Goal: Information Seeking & Learning: Learn about a topic

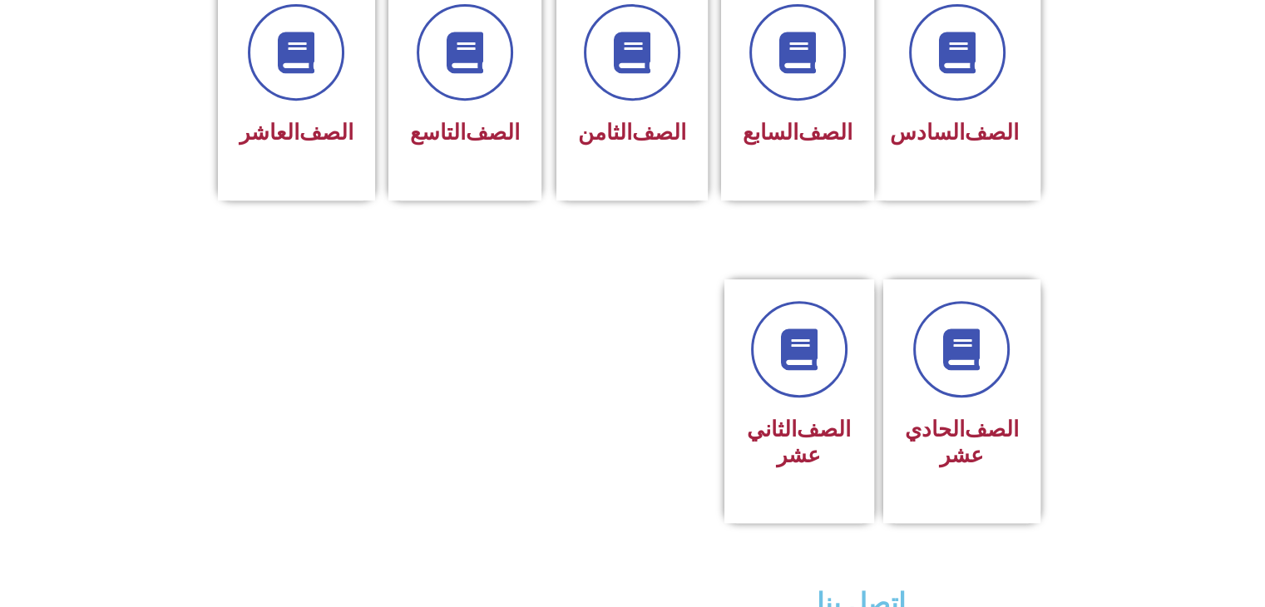
scroll to position [831, 0]
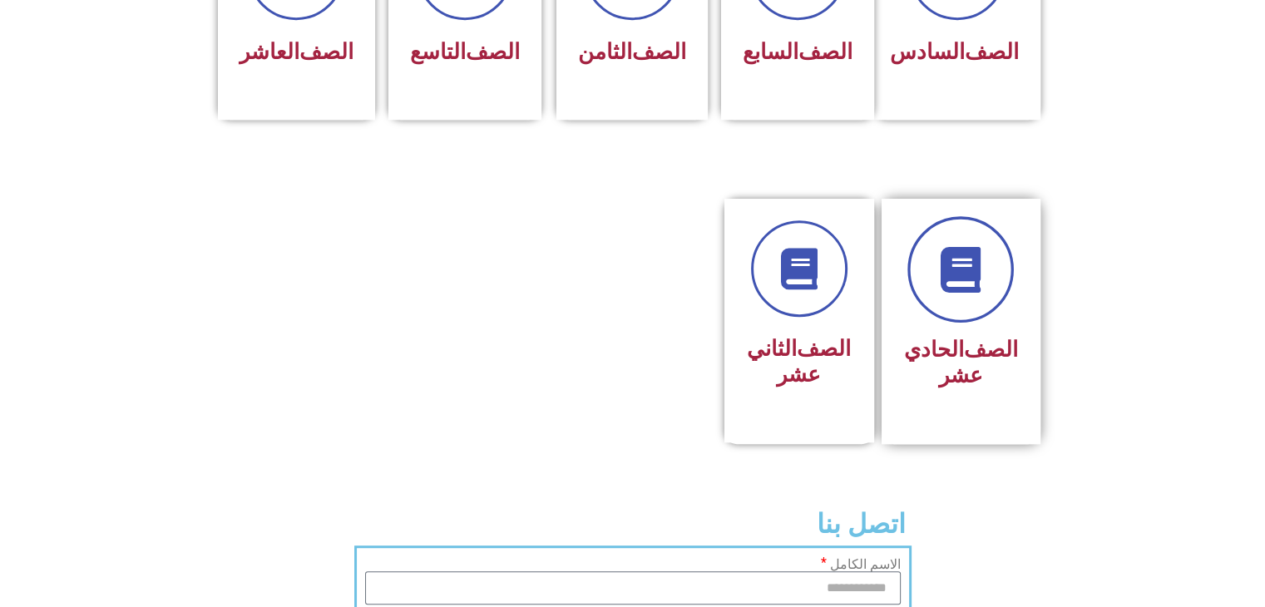
click at [972, 287] on link at bounding box center [960, 269] width 106 height 106
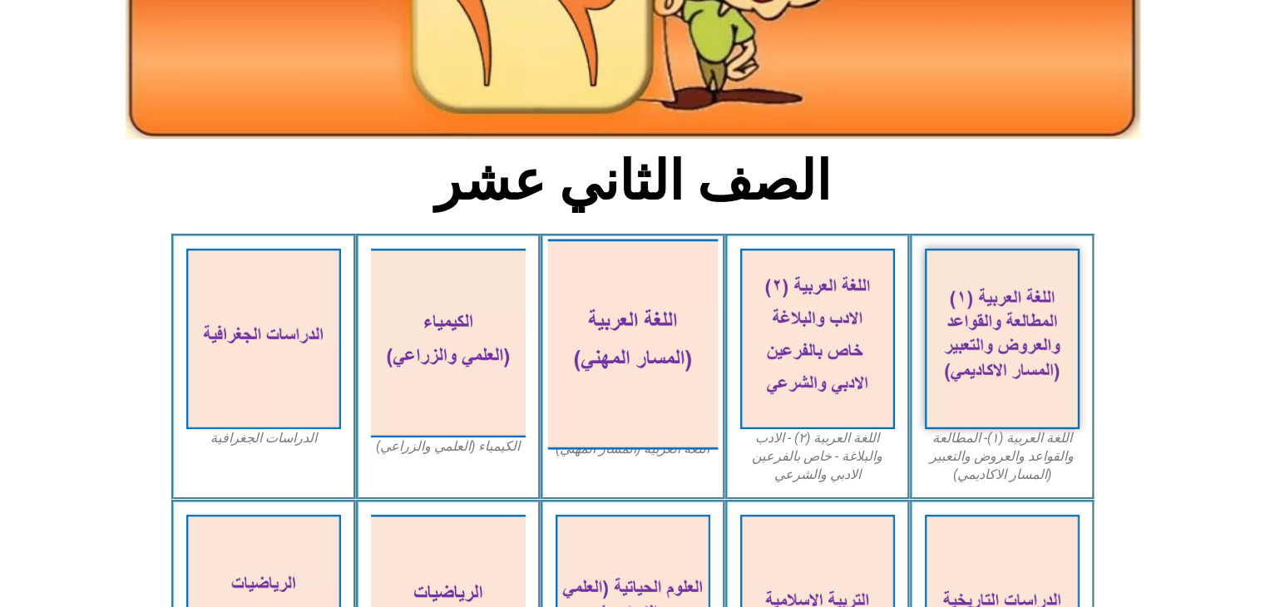
scroll to position [554, 0]
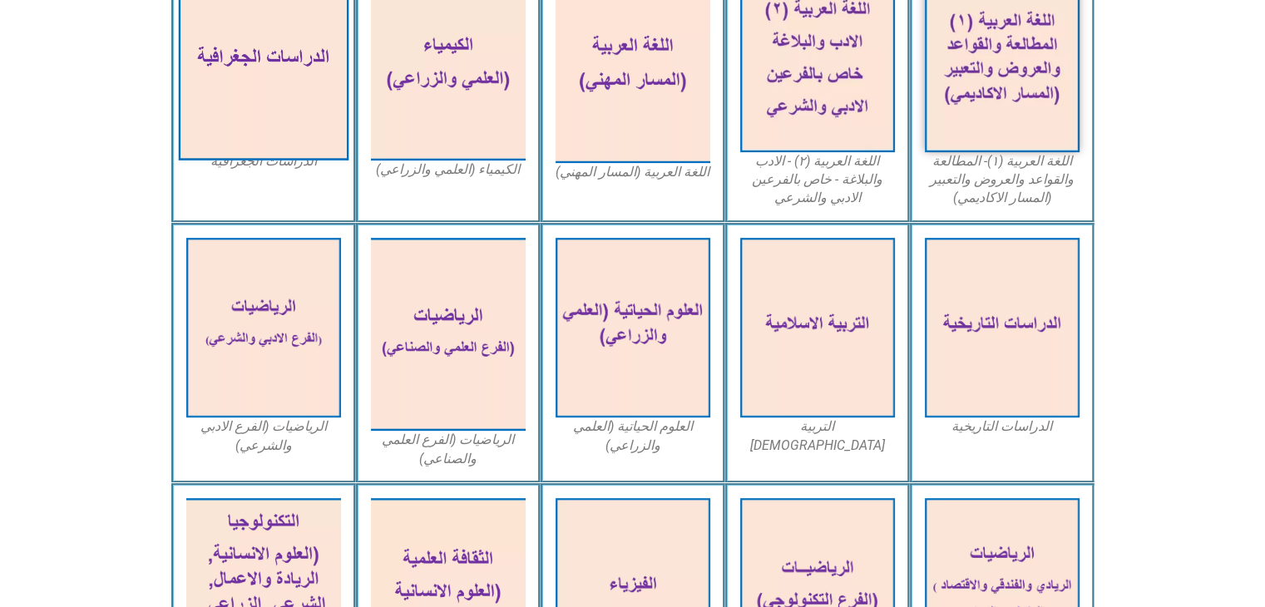
click at [299, 112] on img at bounding box center [263, 62] width 170 height 198
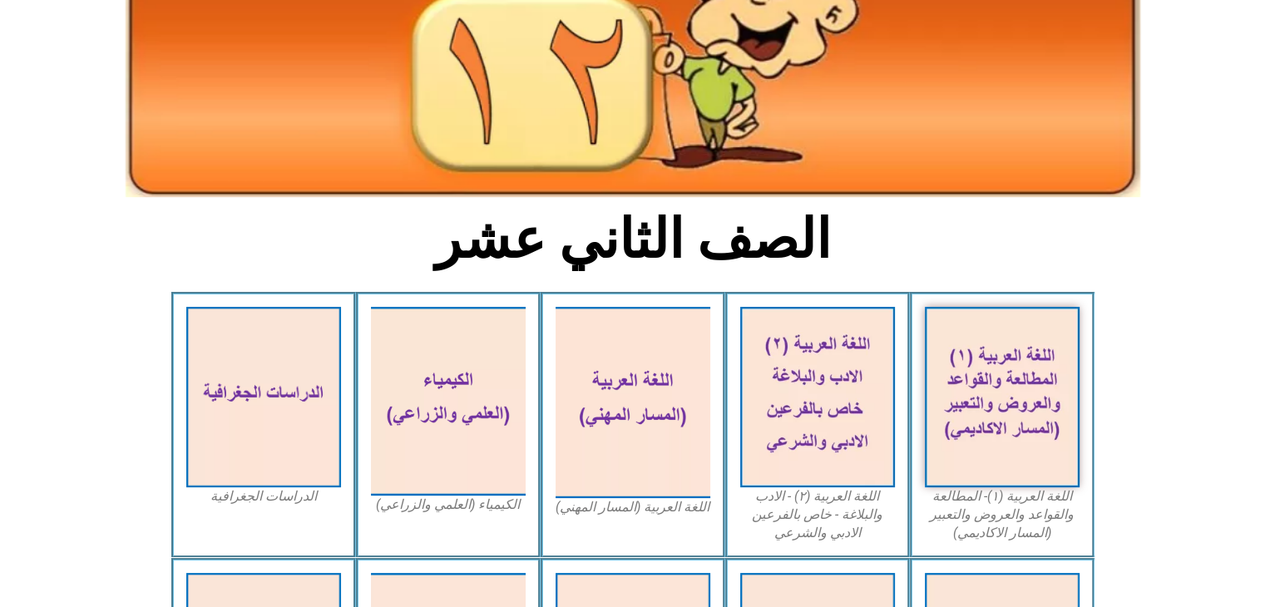
scroll to position [0, 0]
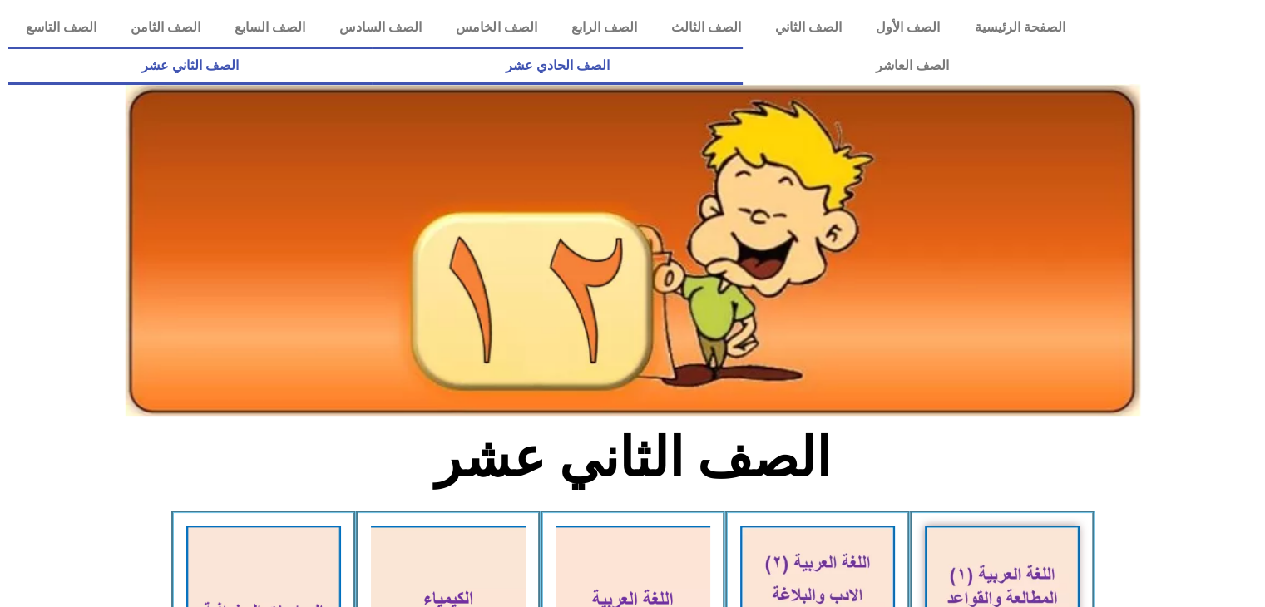
click at [742, 59] on link "الصف الحادي عشر" at bounding box center [557, 66] width 370 height 38
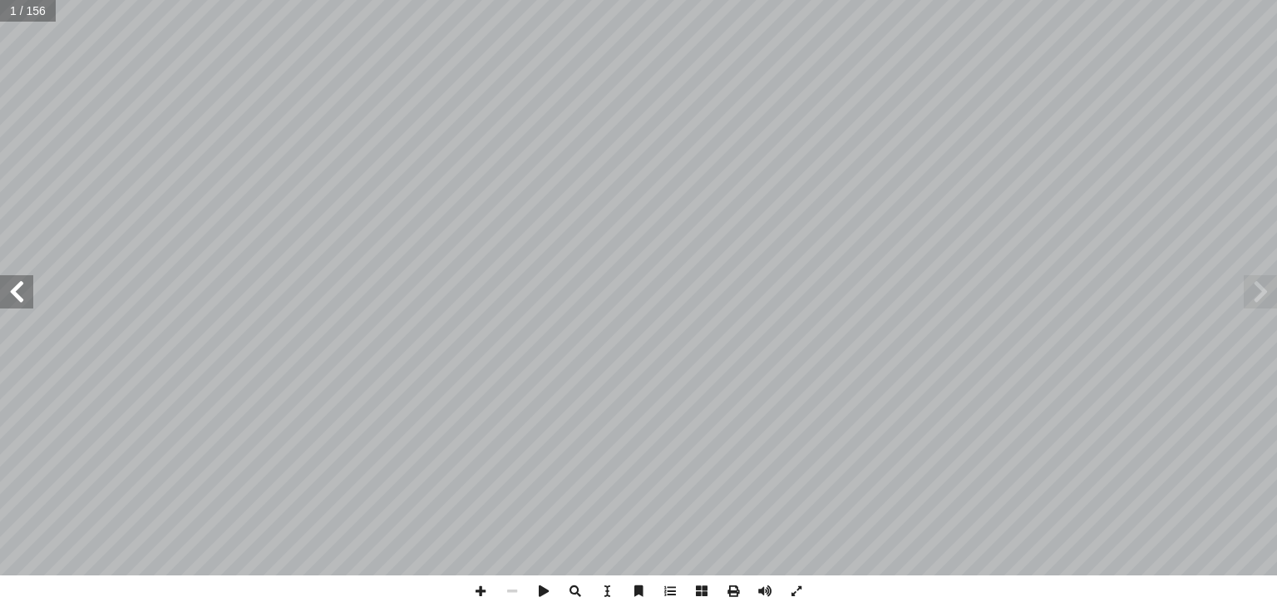
click at [17, 298] on span at bounding box center [16, 291] width 33 height 33
click at [12, 303] on span at bounding box center [16, 291] width 33 height 33
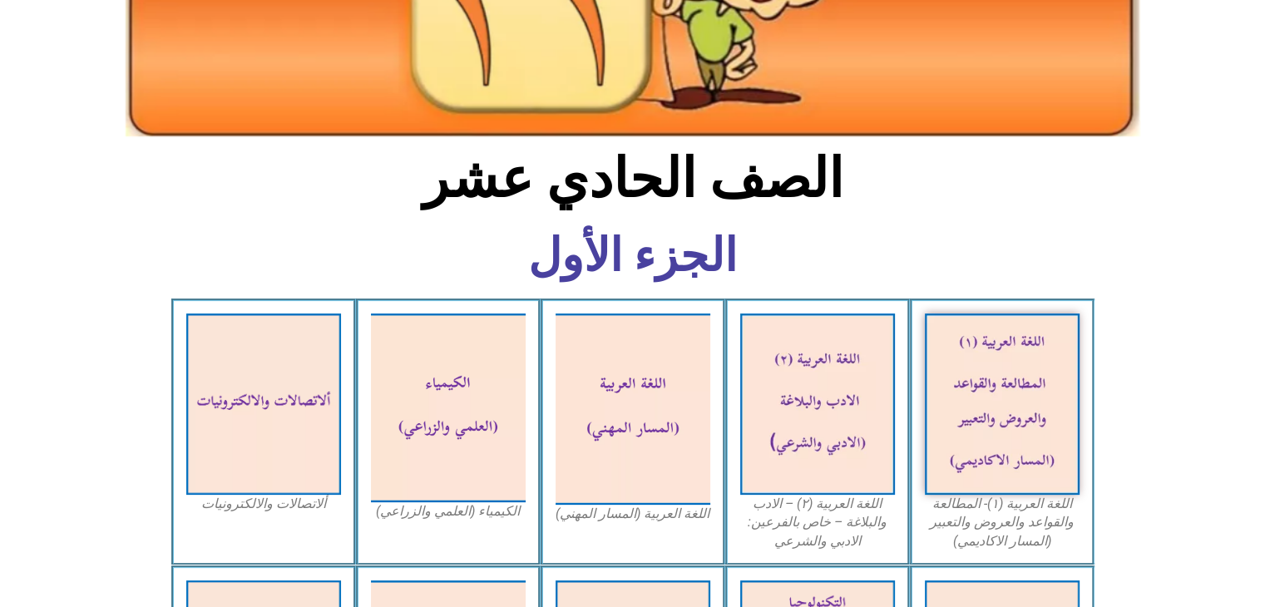
scroll to position [554, 0]
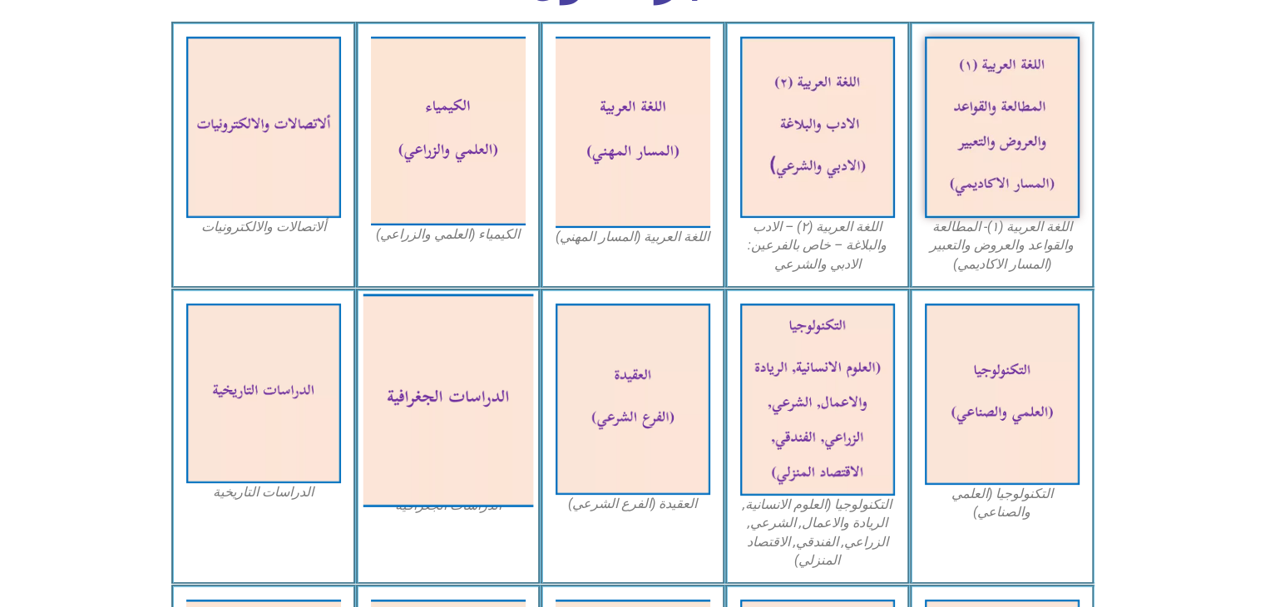
click at [477, 400] on img at bounding box center [448, 399] width 170 height 213
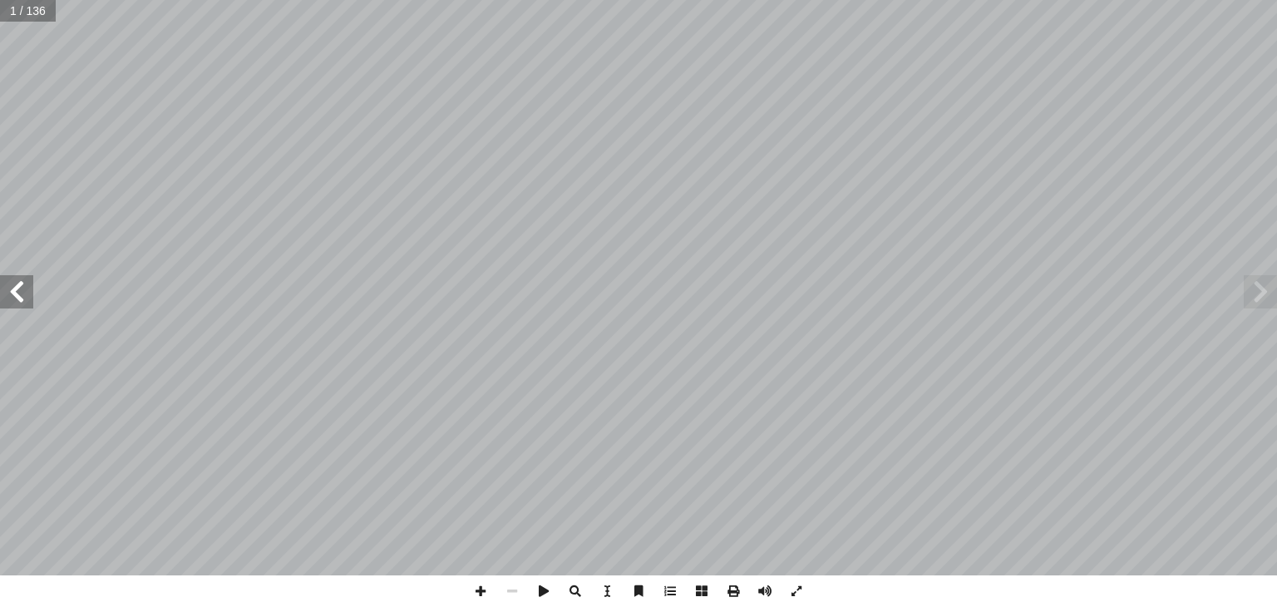
click at [10, 298] on span at bounding box center [16, 291] width 33 height 33
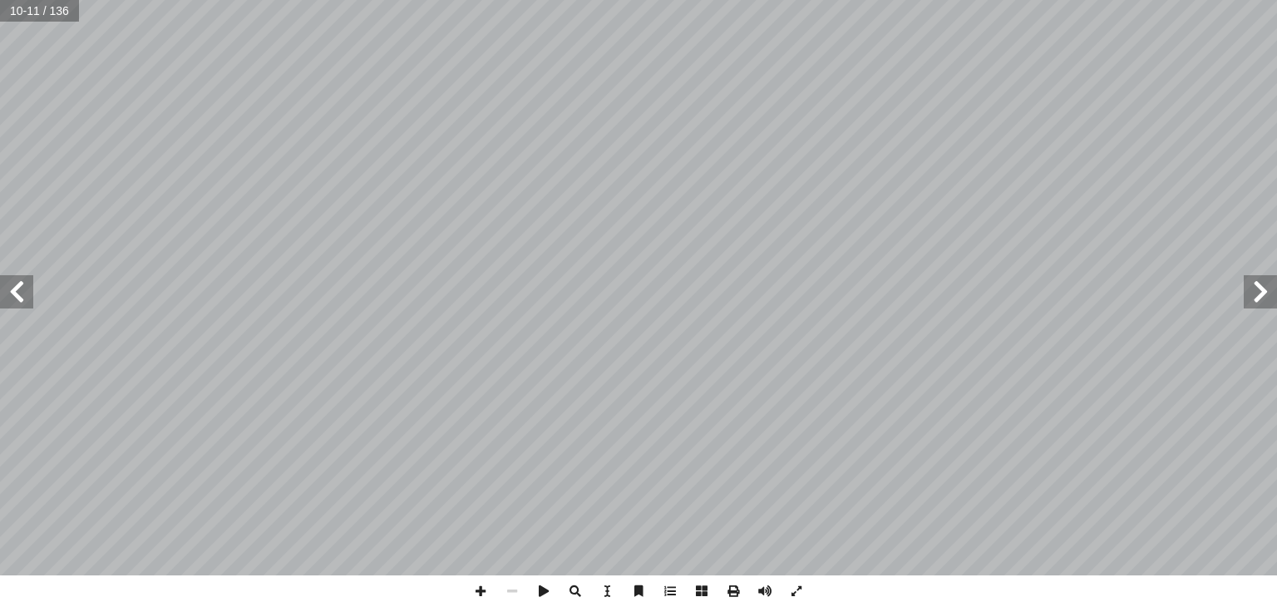
click at [10, 298] on span at bounding box center [16, 291] width 33 height 33
click at [16, 295] on span at bounding box center [16, 291] width 33 height 33
click at [1262, 285] on span at bounding box center [1260, 291] width 33 height 33
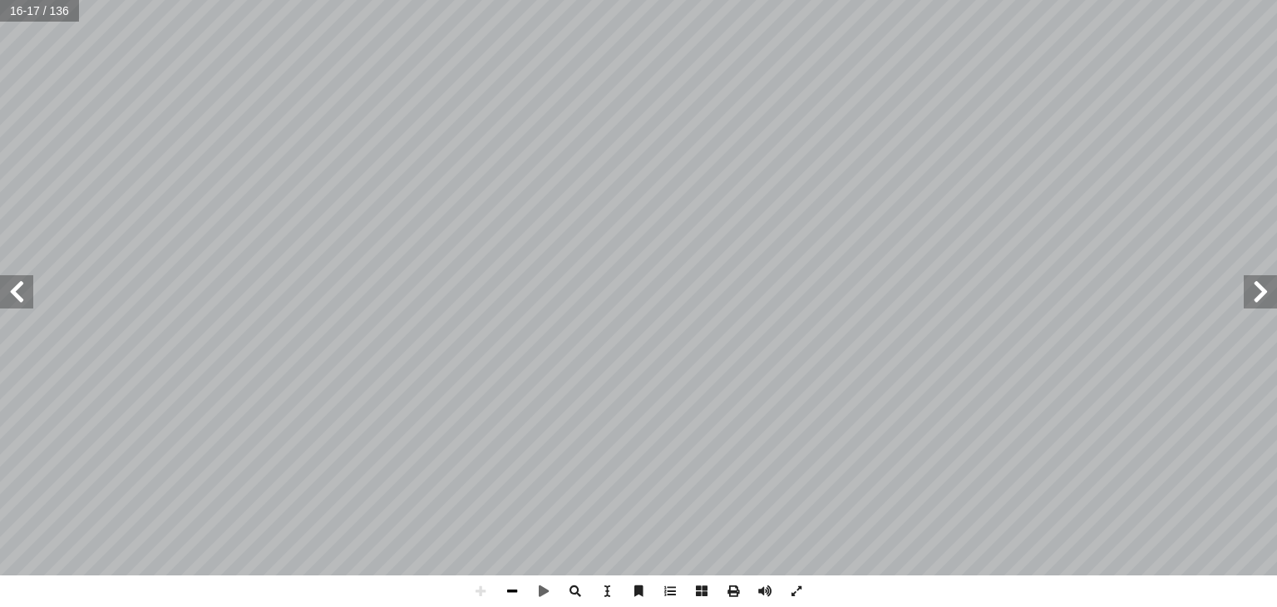
click at [512, 586] on span at bounding box center [512, 591] width 32 height 32
click at [10, 296] on span at bounding box center [16, 291] width 33 height 33
click at [1265, 296] on span at bounding box center [1260, 291] width 33 height 33
click at [476, 585] on span at bounding box center [481, 591] width 32 height 32
click at [513, 589] on span at bounding box center [512, 591] width 32 height 32
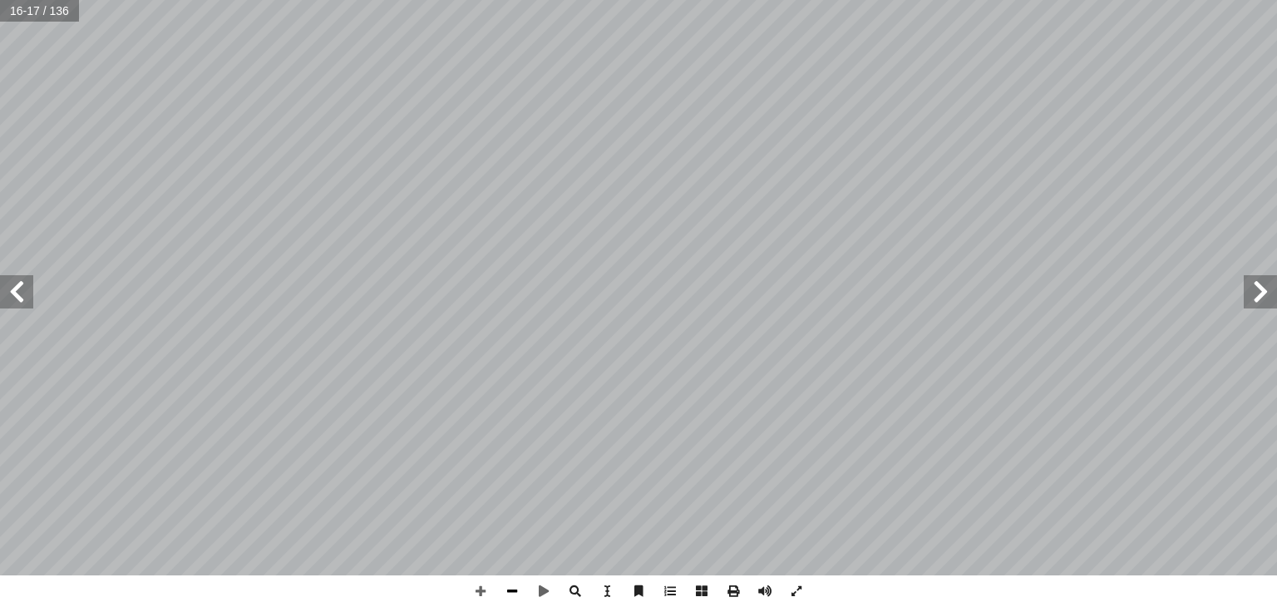
click at [512, 591] on span at bounding box center [512, 591] width 32 height 32
click at [486, 591] on span at bounding box center [481, 591] width 32 height 32
click at [25, 303] on span at bounding box center [16, 291] width 33 height 33
click at [513, 592] on span at bounding box center [512, 591] width 32 height 32
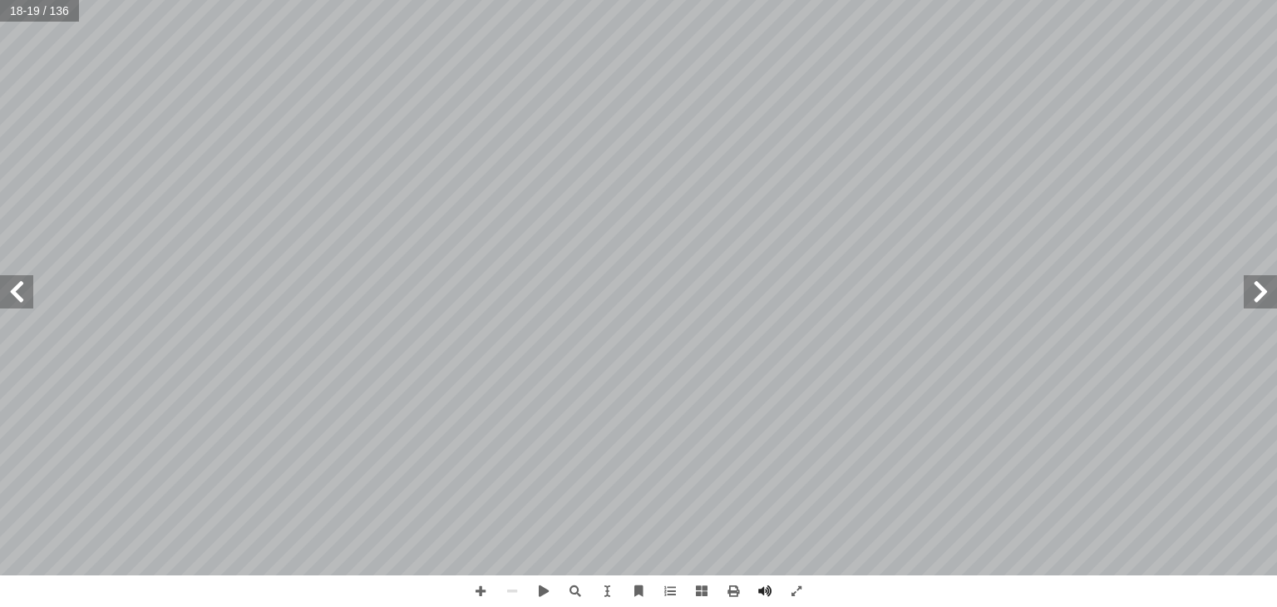
click at [1276, 293] on span at bounding box center [1260, 291] width 33 height 33
click at [476, 589] on span at bounding box center [481, 591] width 32 height 32
click at [505, 590] on span at bounding box center [512, 591] width 32 height 32
click at [30, 293] on span at bounding box center [16, 291] width 33 height 33
click at [27, 287] on span at bounding box center [16, 291] width 33 height 33
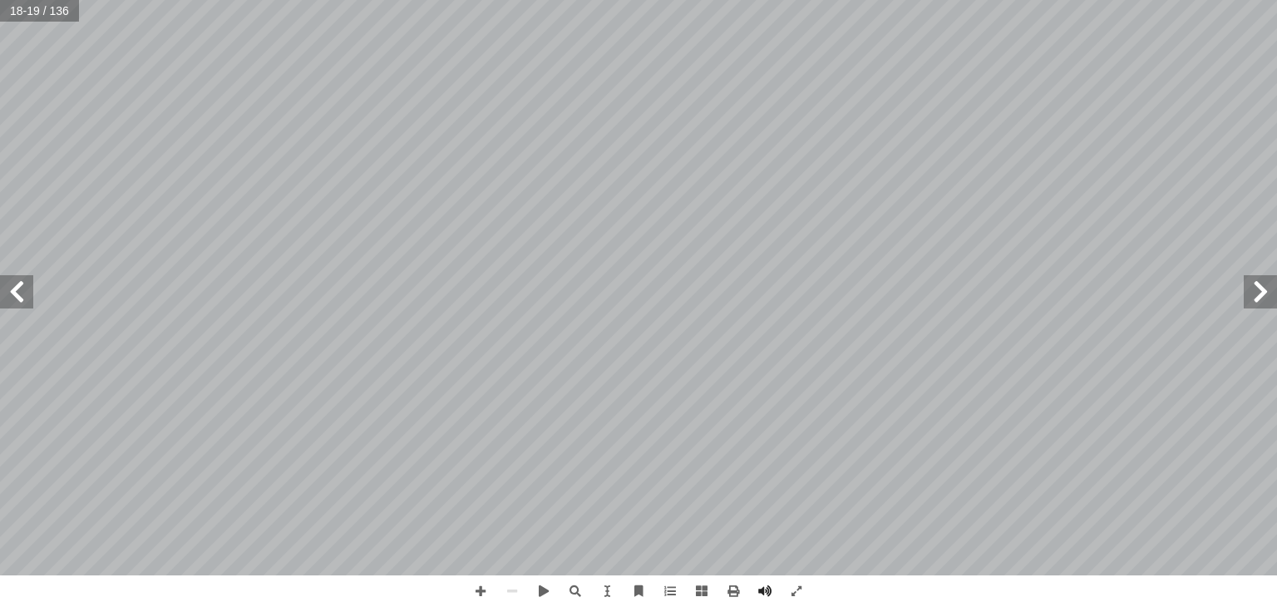
click at [27, 287] on span at bounding box center [16, 291] width 33 height 33
click at [483, 586] on span at bounding box center [481, 591] width 32 height 32
click at [513, 594] on span at bounding box center [512, 591] width 32 height 32
click at [476, 589] on span at bounding box center [481, 591] width 32 height 32
click at [515, 587] on span at bounding box center [512, 591] width 32 height 32
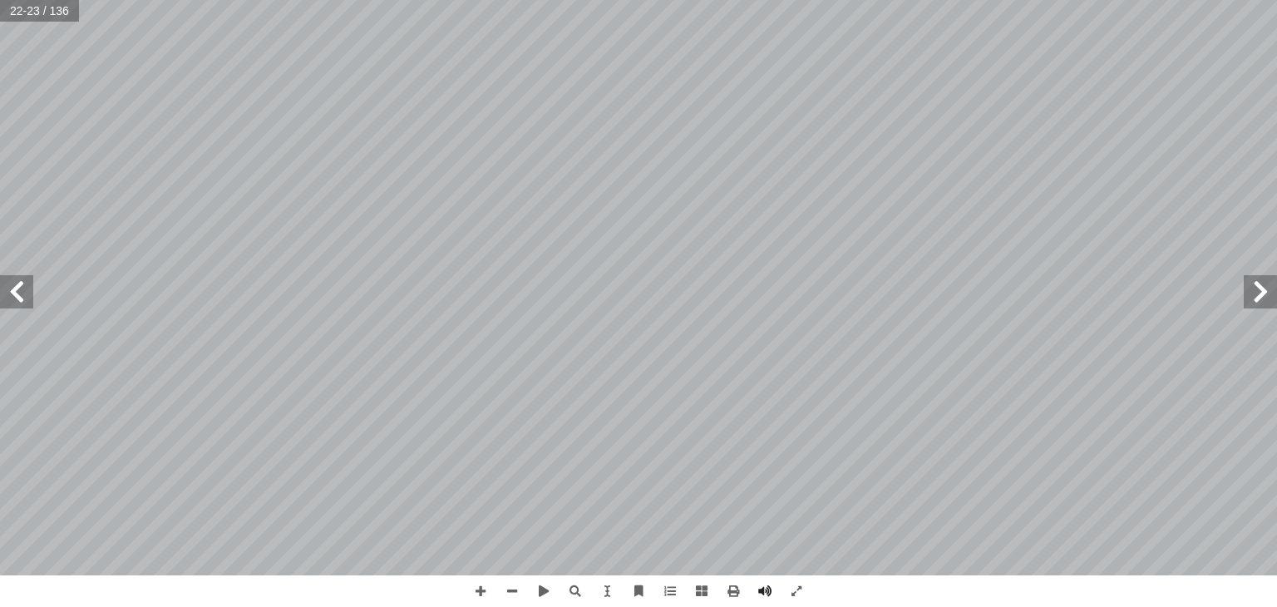
click at [1257, 290] on span at bounding box center [1260, 291] width 33 height 33
click at [511, 583] on span at bounding box center [512, 591] width 32 height 32
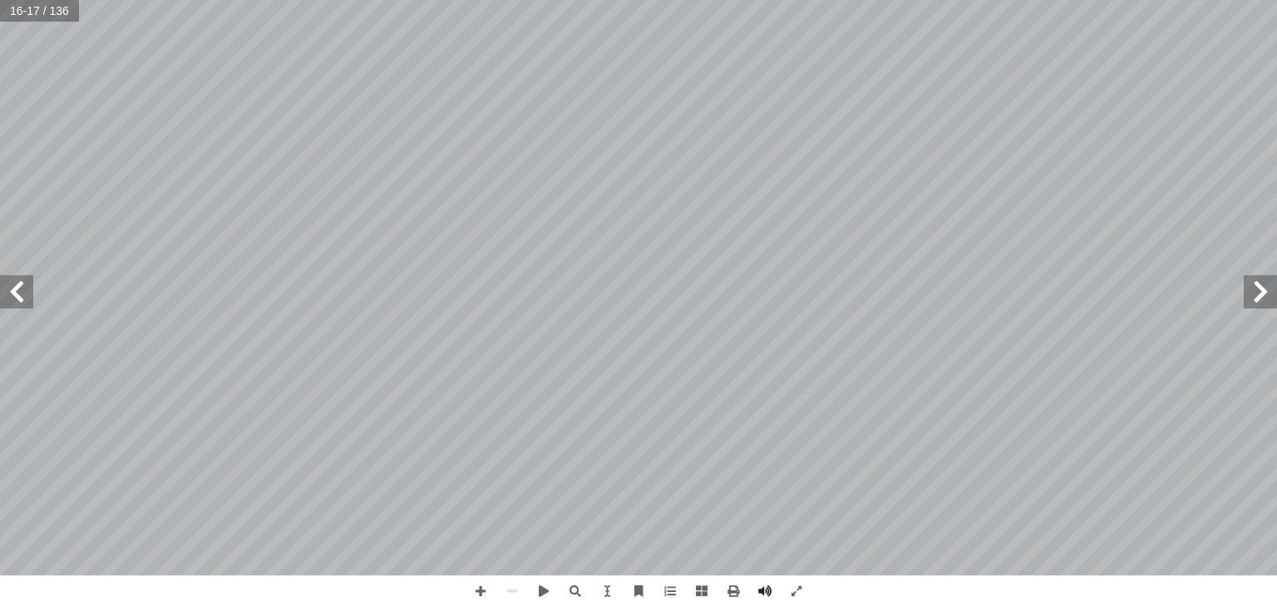
click at [22, 299] on span at bounding box center [16, 291] width 33 height 33
